Goal: Complete application form

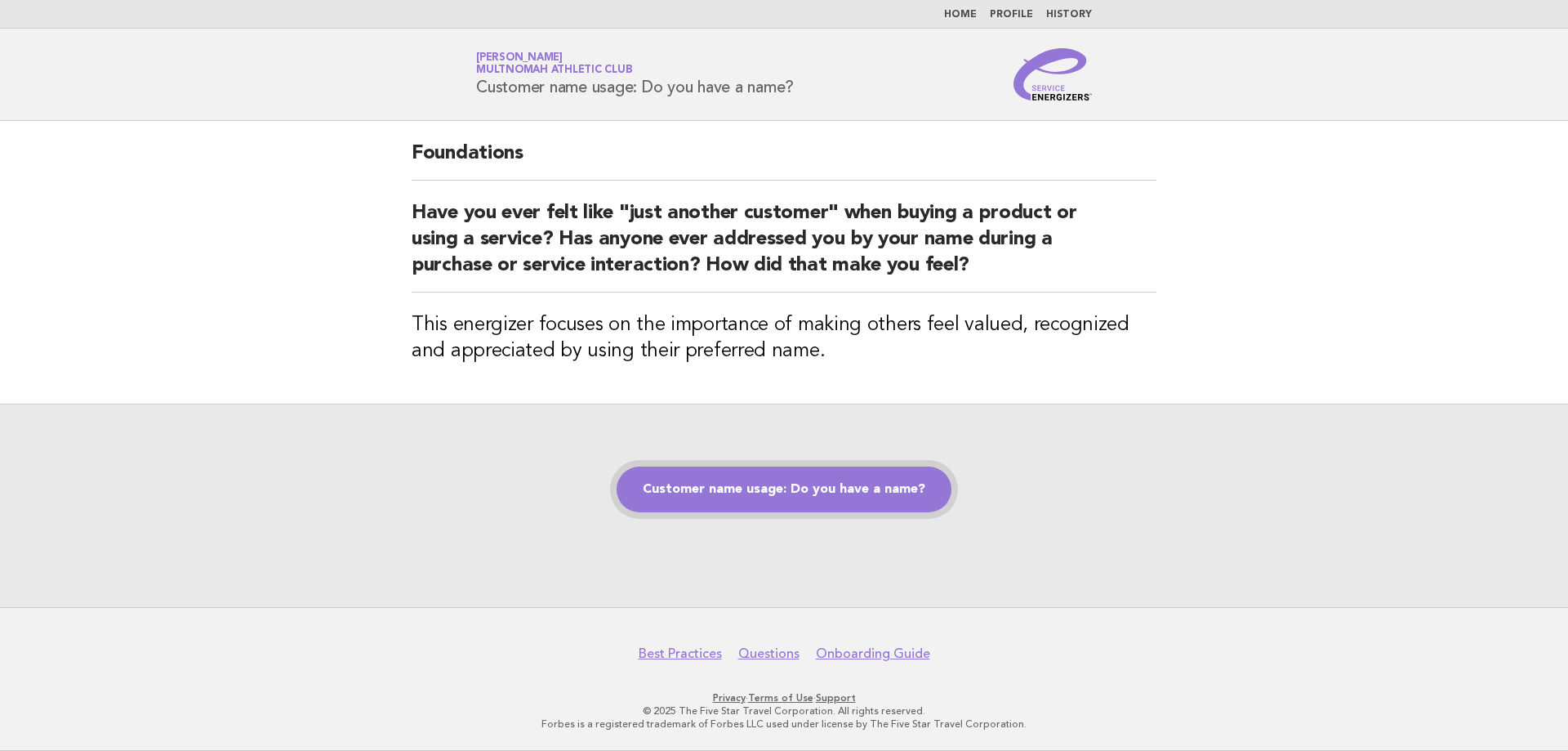
click at [714, 482] on link "Customer name usage: Do you have a name?" at bounding box center [784, 489] width 335 height 46
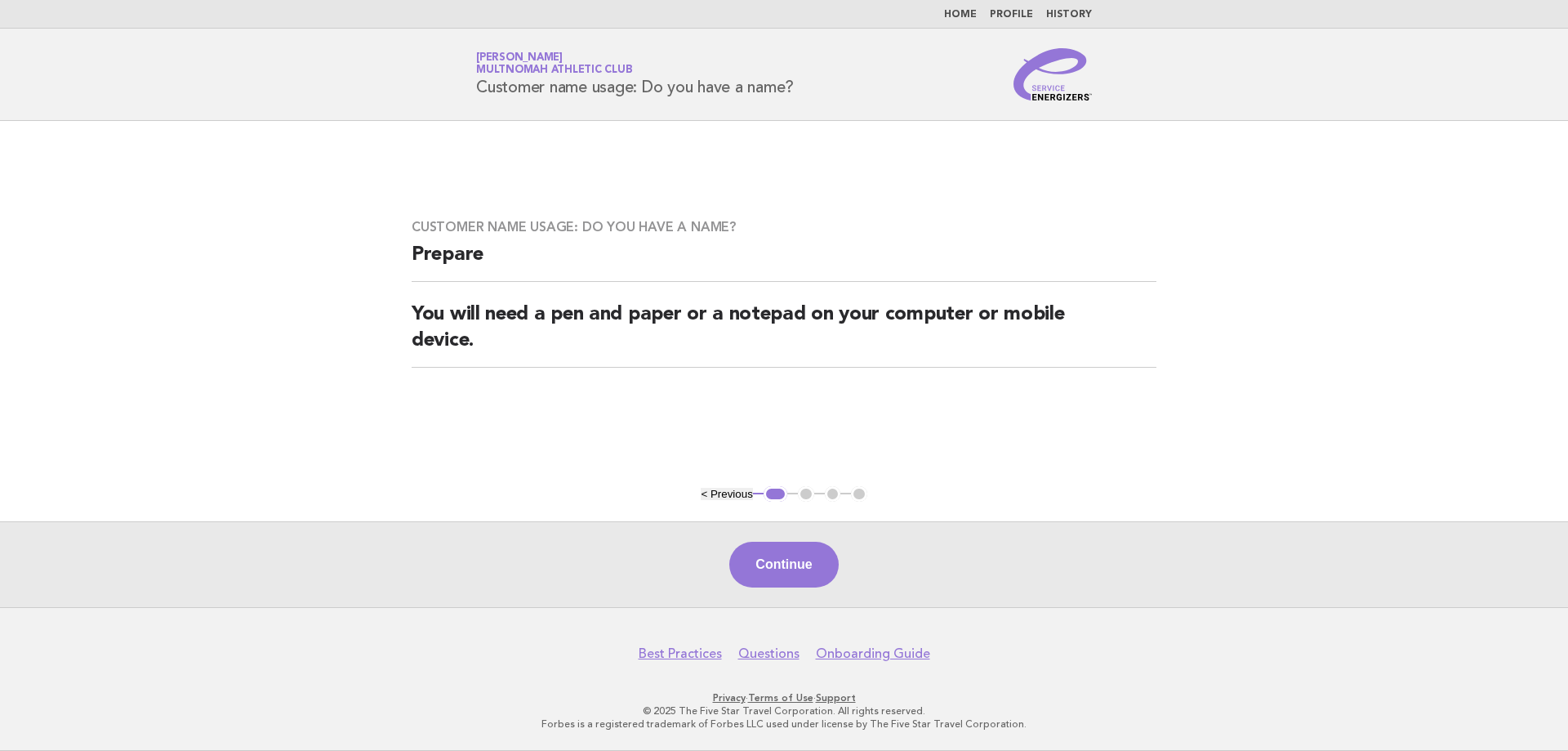
click at [740, 536] on div "Continue" at bounding box center [784, 563] width 1568 height 86
click at [749, 557] on button "Continue" at bounding box center [784, 564] width 109 height 46
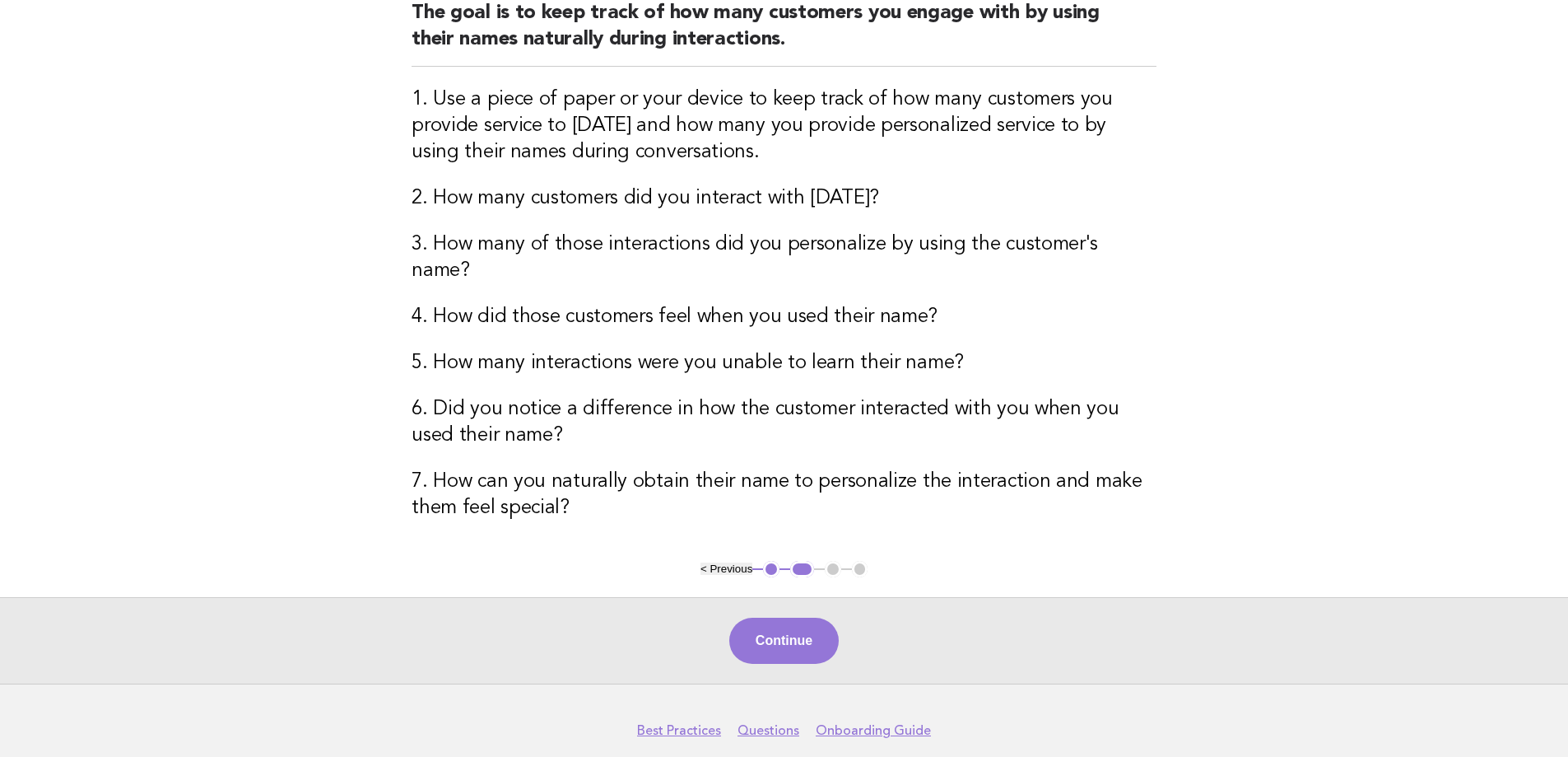
scroll to position [269, 0]
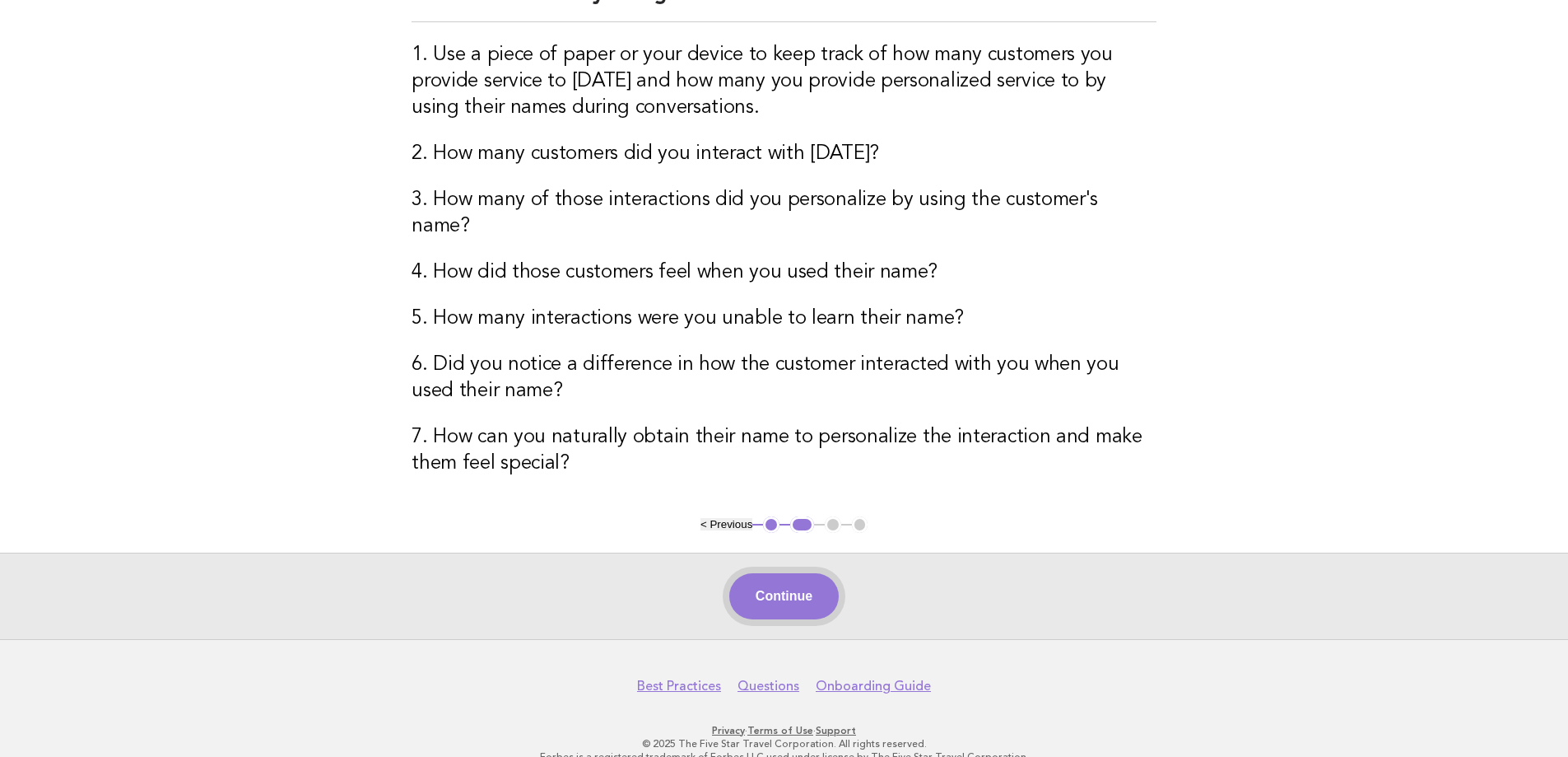
click at [769, 573] on button "Continue" at bounding box center [784, 596] width 110 height 46
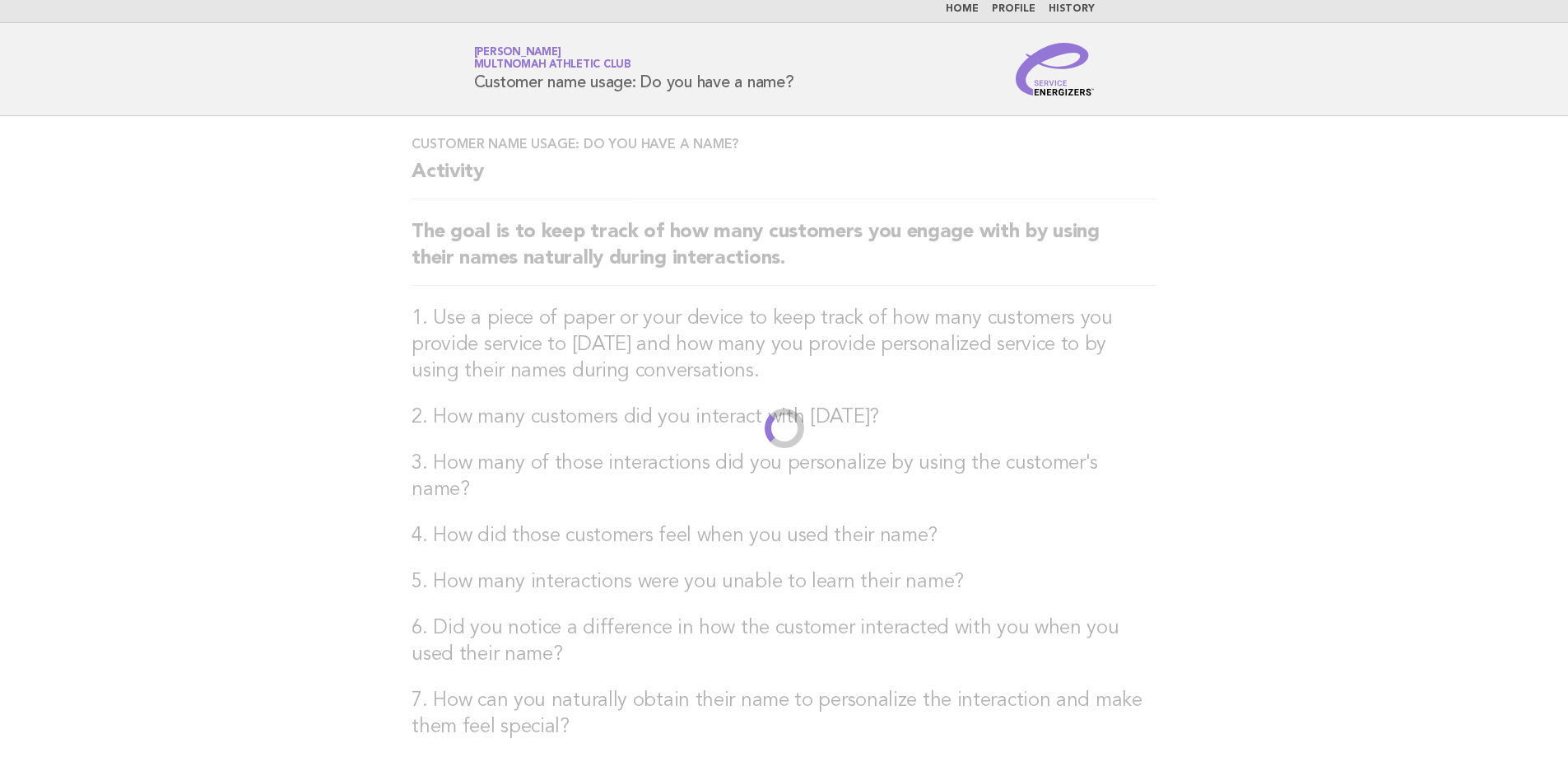
scroll to position [0, 0]
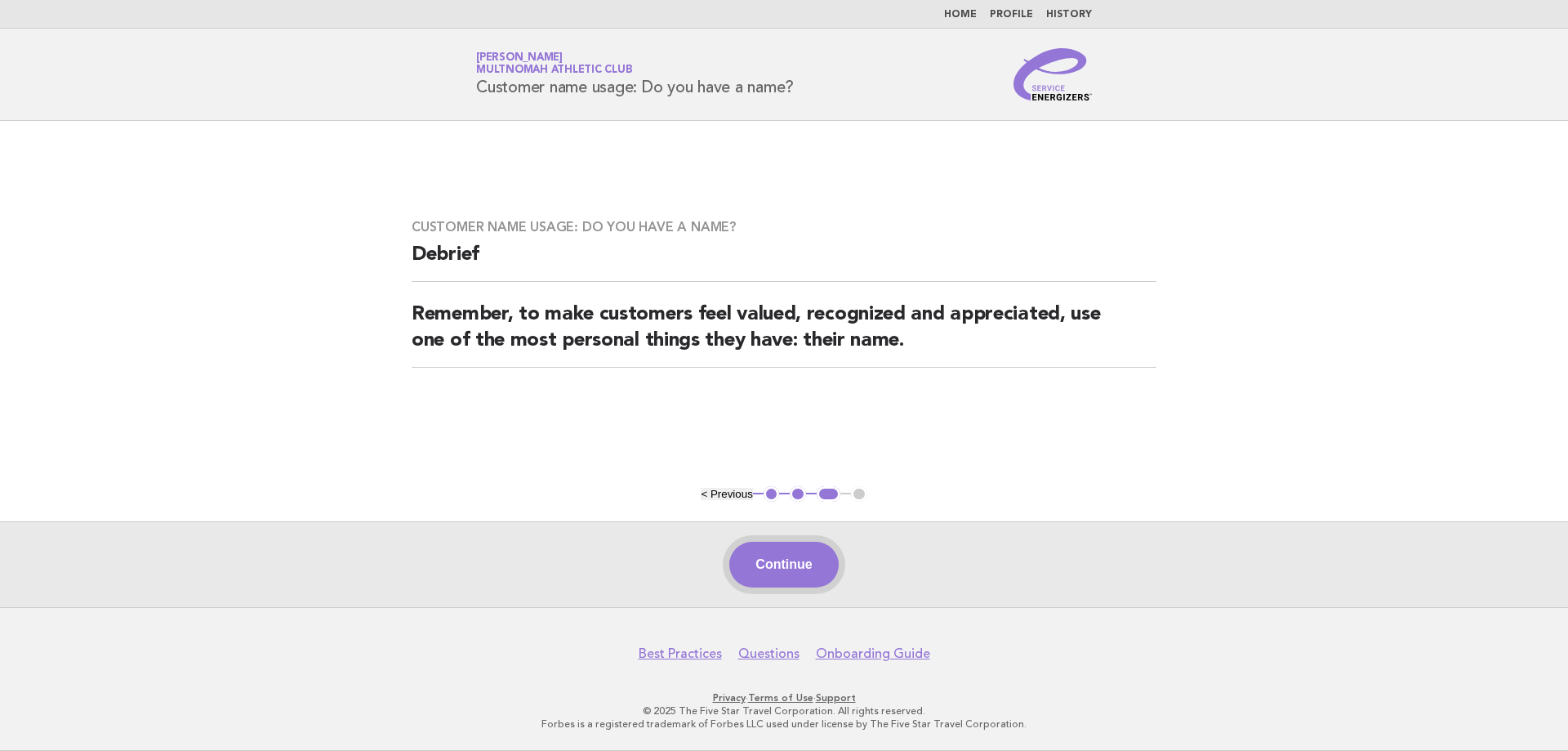
click at [763, 561] on button "Continue" at bounding box center [784, 564] width 109 height 46
